Goal: Task Accomplishment & Management: Manage account settings

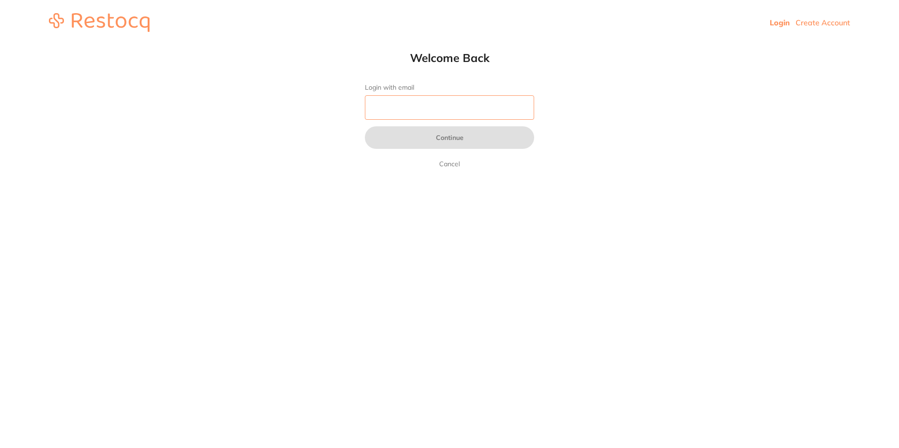
drag, startPoint x: 380, startPoint y: 111, endPoint x: 387, endPoint y: 116, distance: 8.2
click at [380, 111] on input "Login with email" at bounding box center [449, 107] width 169 height 24
type input "[EMAIL_ADDRESS][DOMAIN_NAME]"
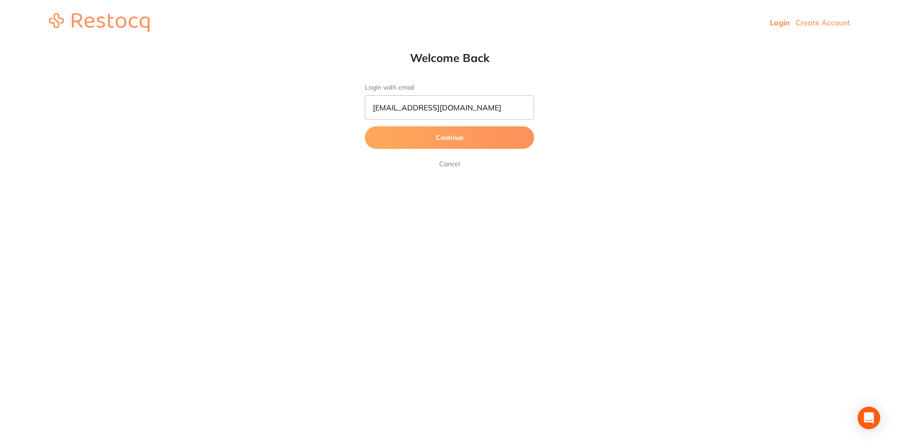
click at [422, 140] on button "Continue" at bounding box center [449, 137] width 169 height 23
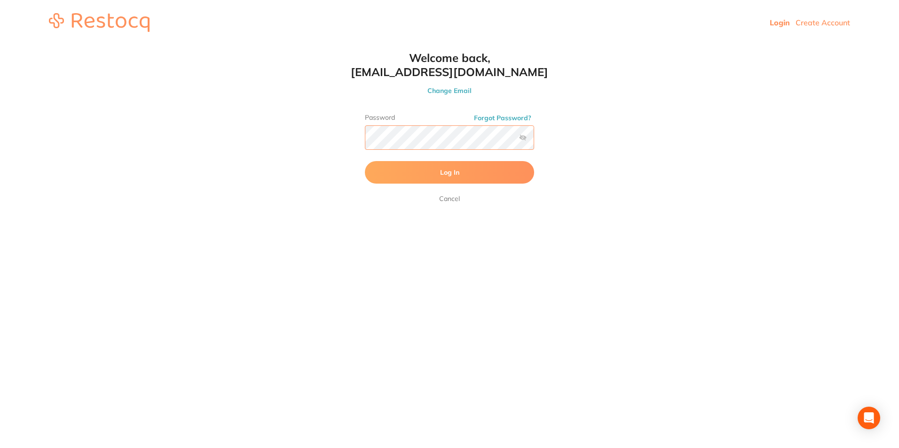
click at [365, 161] on button "Log In" at bounding box center [449, 172] width 169 height 23
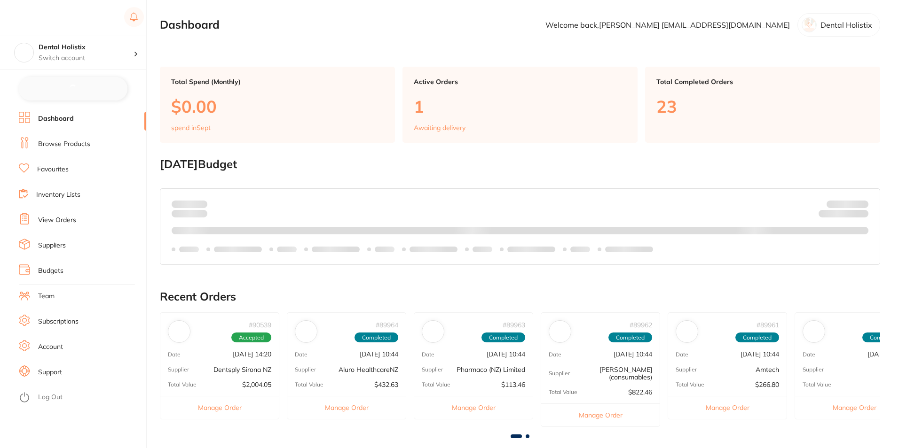
checkbox input "false"
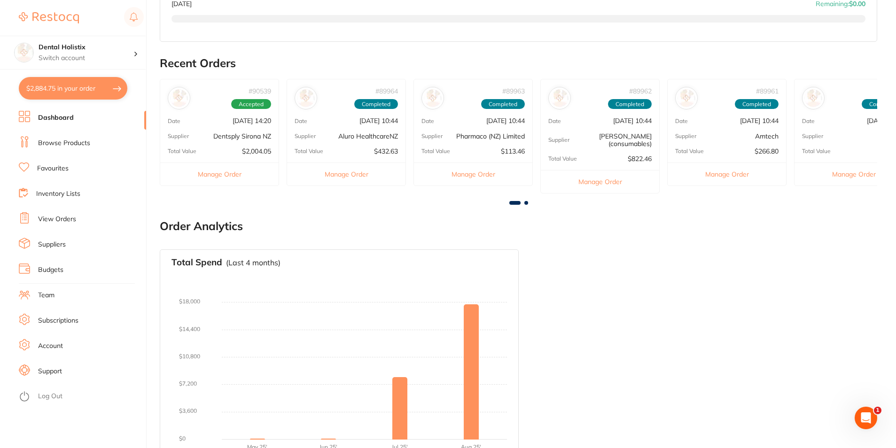
scroll to position [292, 0]
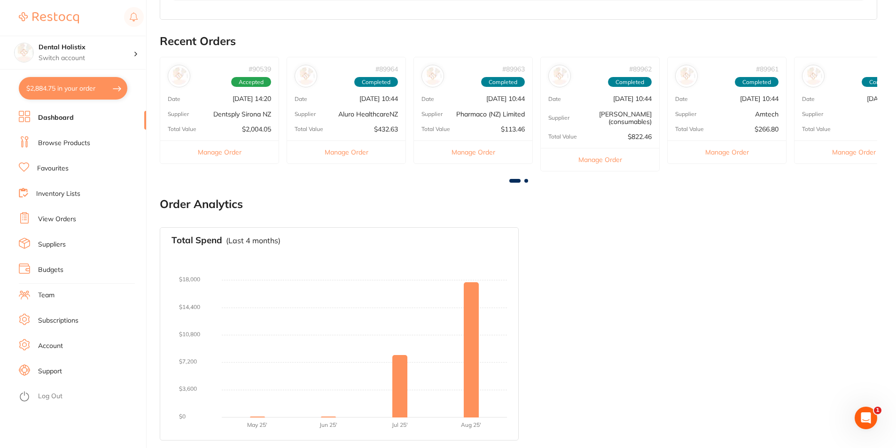
click at [58, 220] on link "View Orders" at bounding box center [57, 219] width 38 height 9
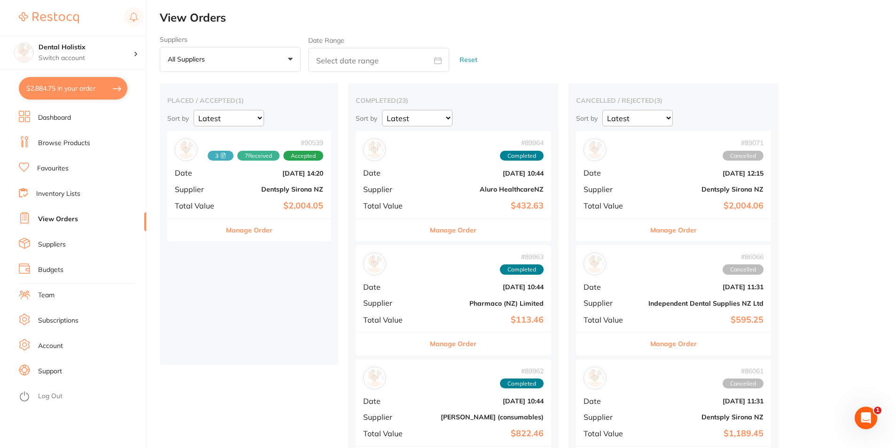
click at [287, 57] on button "All suppliers +0" at bounding box center [230, 59] width 141 height 25
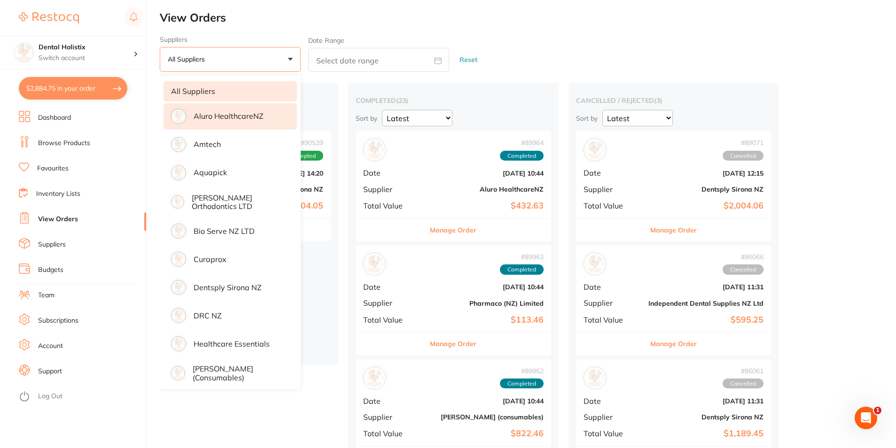
click at [226, 118] on p "Aluro HealthcareNZ" at bounding box center [229, 116] width 70 height 8
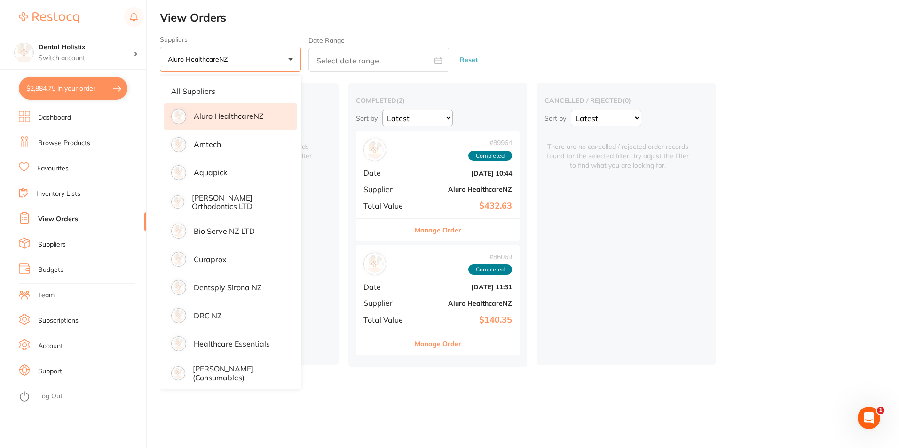
click at [379, 190] on span "Supplier" at bounding box center [386, 189] width 47 height 8
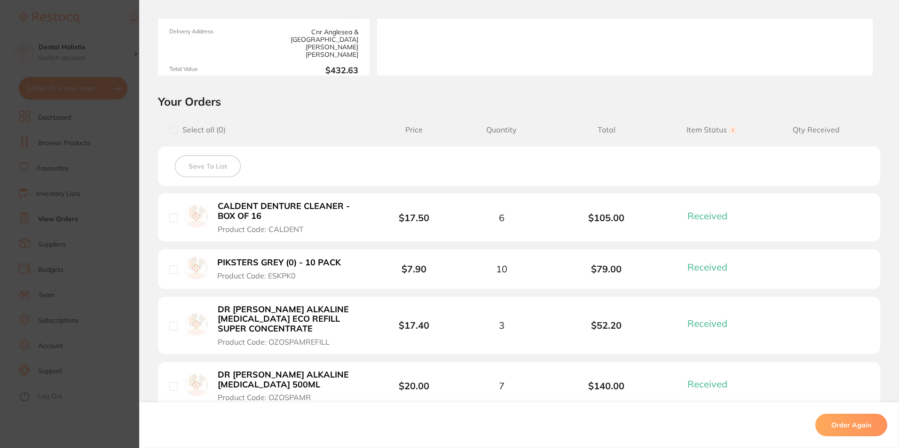
scroll to position [188, 0]
